Goal: Task Accomplishment & Management: Use online tool/utility

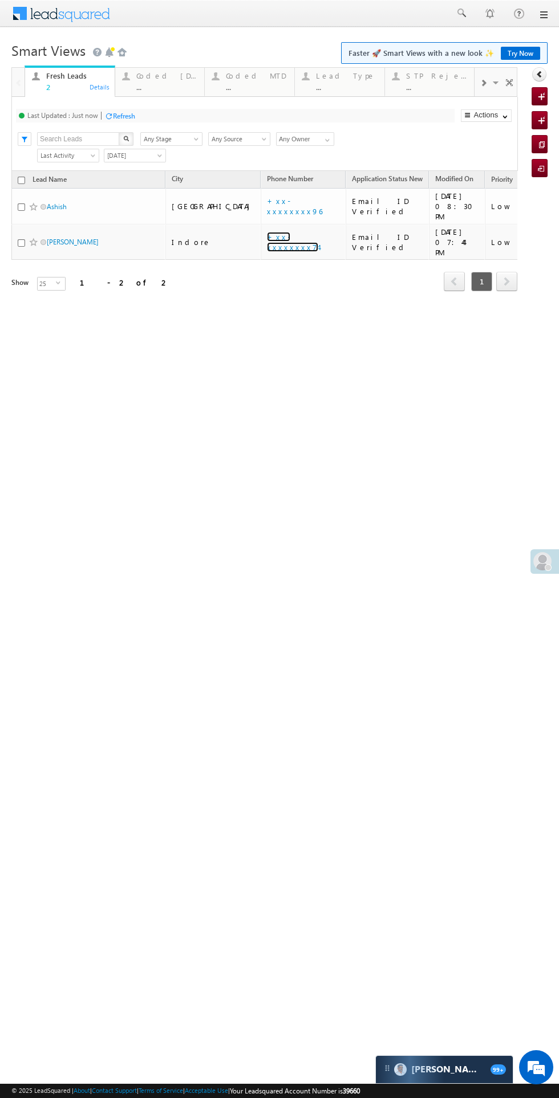
click at [267, 232] on link "+xx-xxxxxxxx74" at bounding box center [292, 242] width 51 height 20
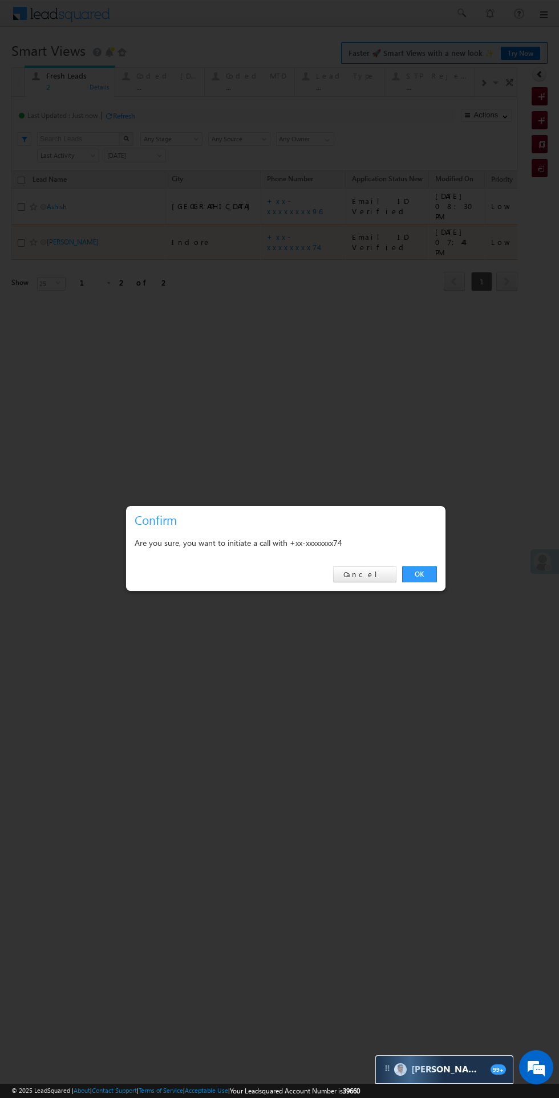
click at [435, 568] on link "OK" at bounding box center [419, 575] width 35 height 16
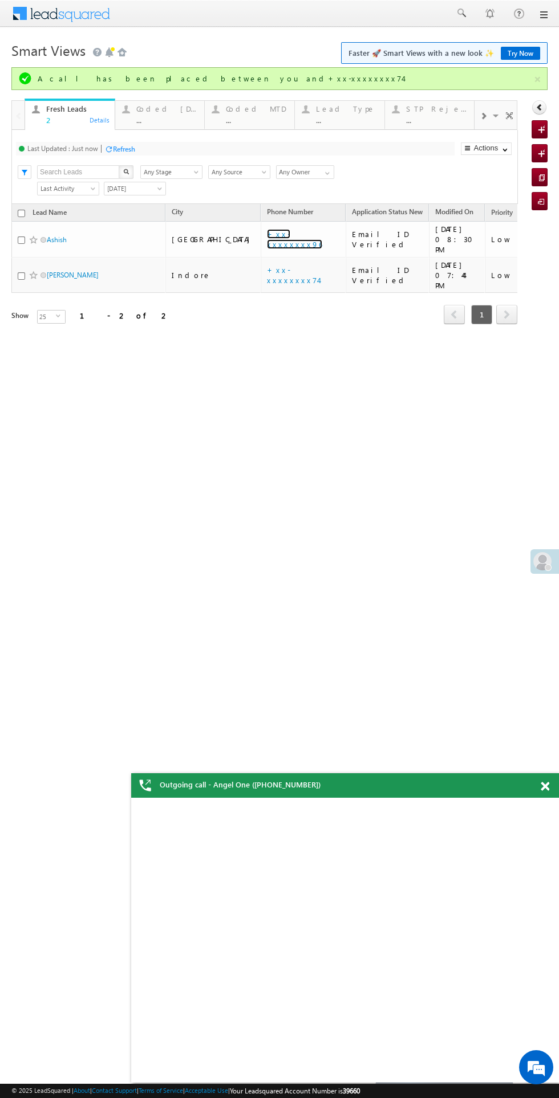
click at [267, 234] on link "+xx-xxxxxxxx96" at bounding box center [294, 239] width 55 height 20
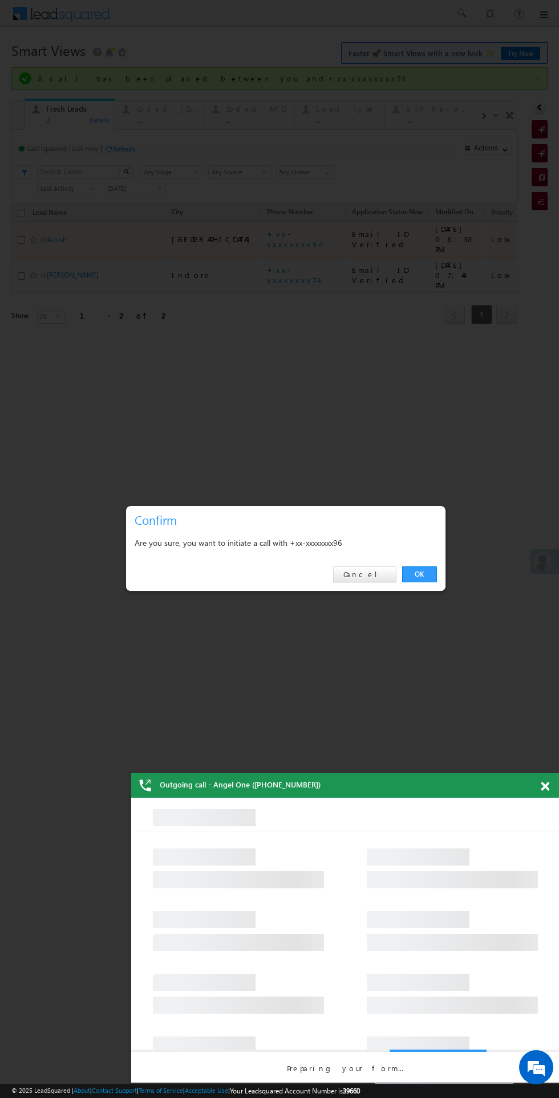
click at [408, 584] on div "OK Cancel" at bounding box center [285, 575] width 319 height 32
click at [419, 575] on link "OK" at bounding box center [419, 575] width 35 height 16
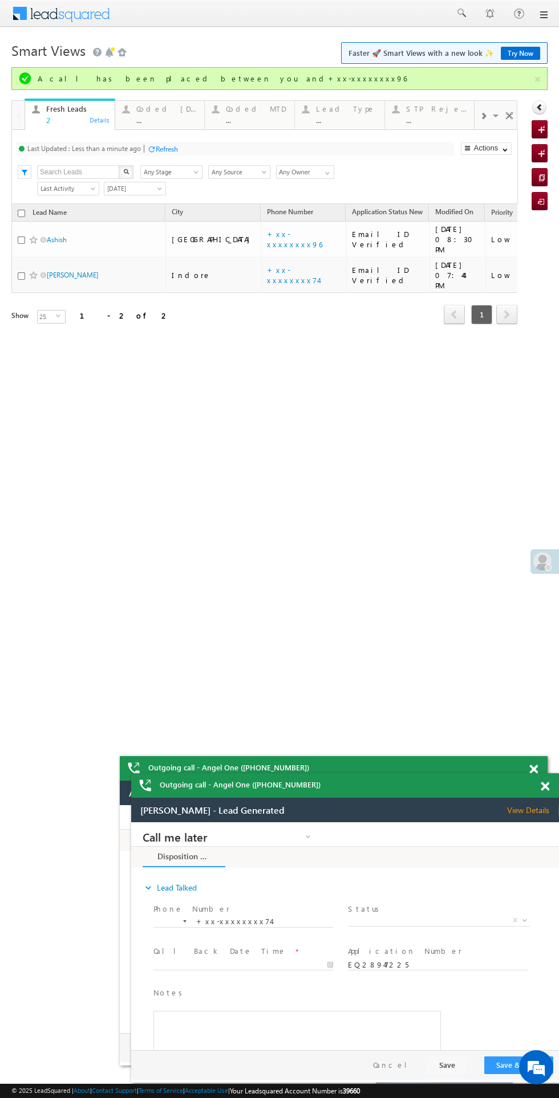
click at [154, 112] on div "Coded [DATE]" at bounding box center [167, 108] width 62 height 9
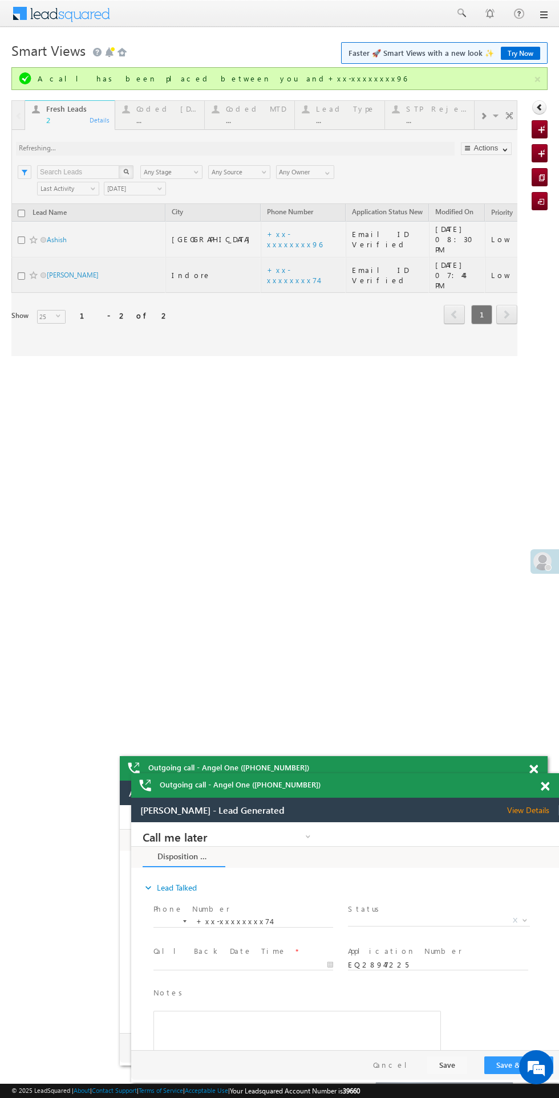
click at [153, 112] on div at bounding box center [264, 228] width 506 height 256
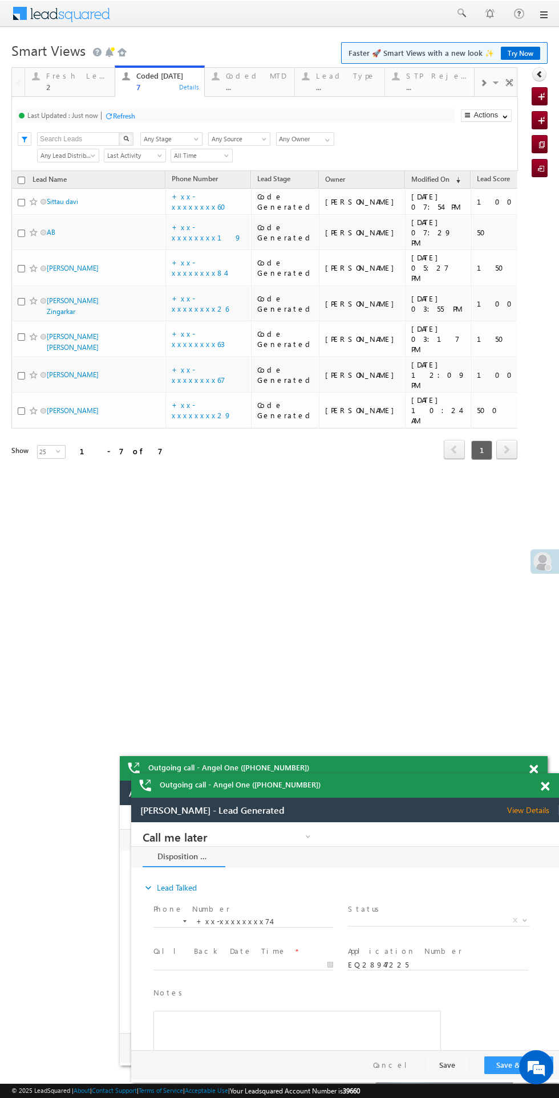
click at [78, 78] on div "Fresh Leads" at bounding box center [77, 75] width 62 height 9
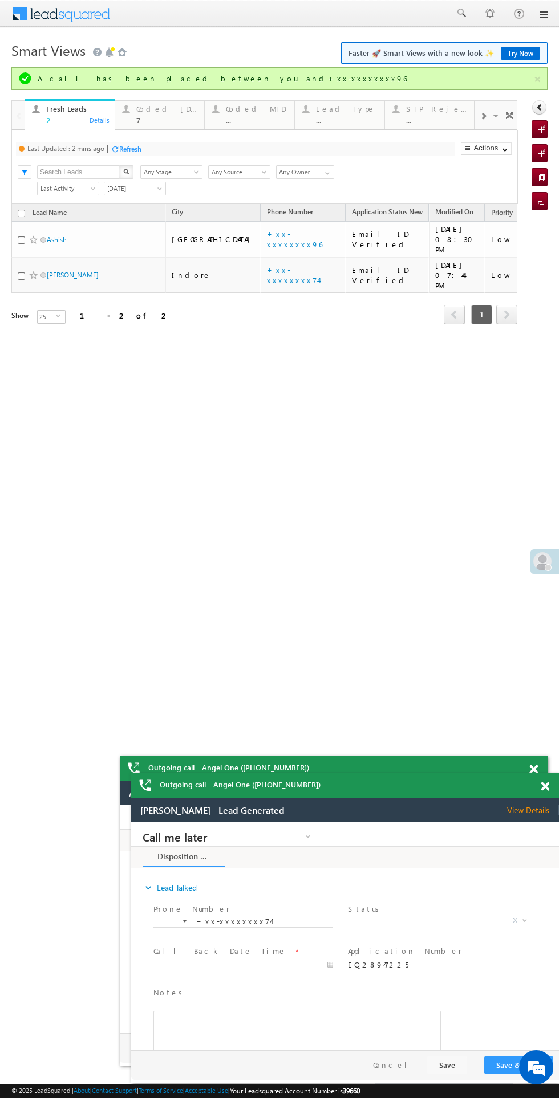
click at [133, 149] on div "Refresh" at bounding box center [130, 149] width 22 height 9
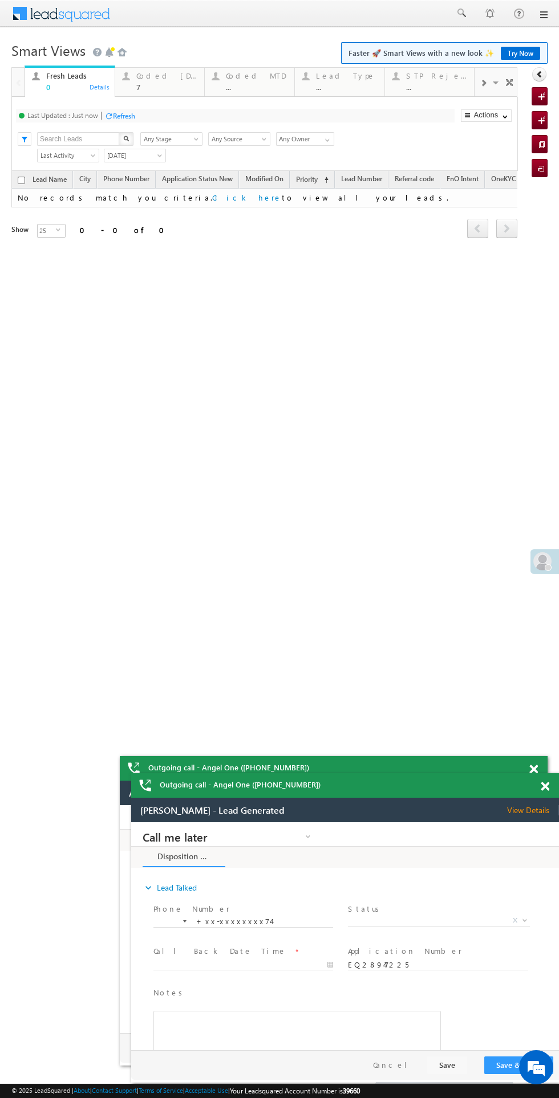
click at [154, 87] on div "7" at bounding box center [167, 87] width 62 height 9
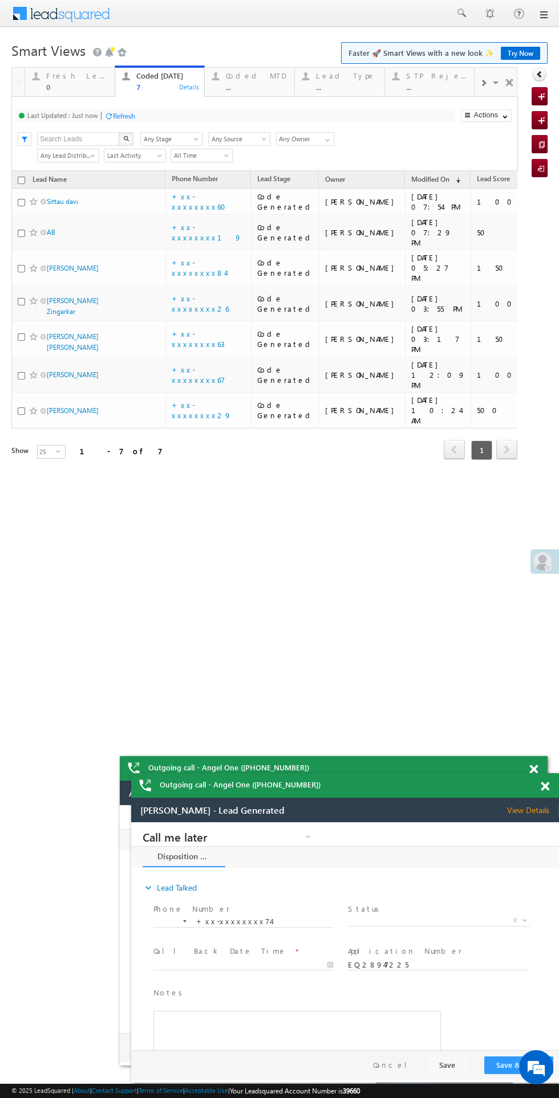
click at [129, 116] on div "Refresh" at bounding box center [124, 116] width 22 height 9
